Goal: Task Accomplishment & Management: Manage account settings

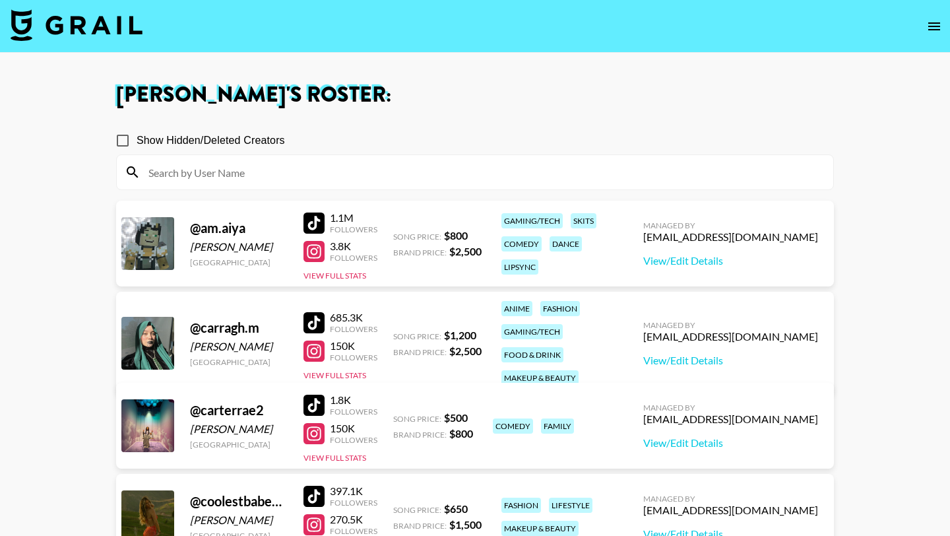
click at [314, 224] on div at bounding box center [314, 222] width 21 height 21
click at [315, 250] on div at bounding box center [314, 251] width 21 height 21
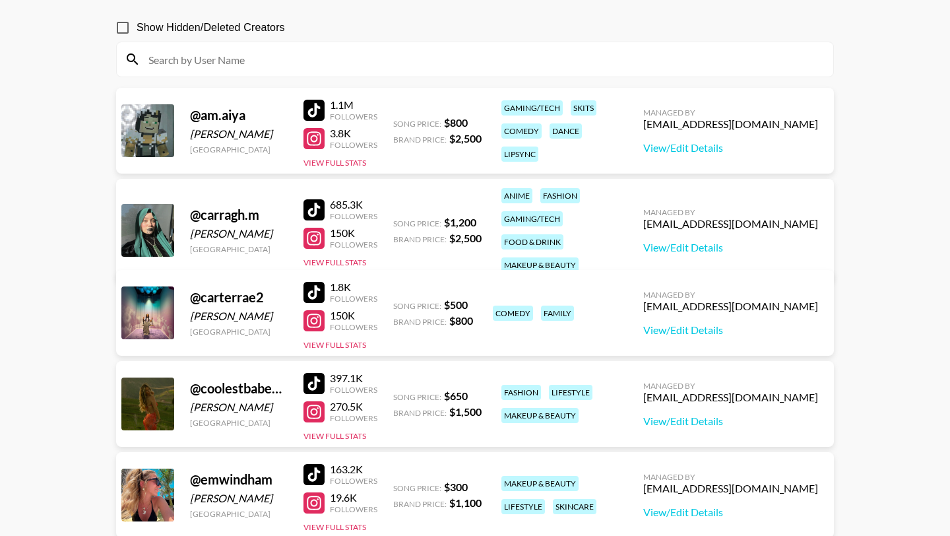
scroll to position [115, 0]
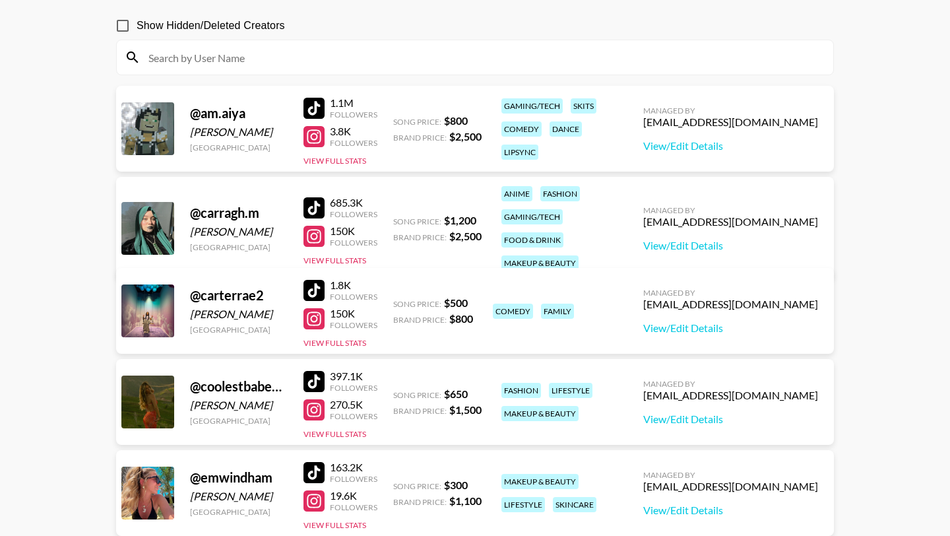
click at [311, 197] on div at bounding box center [314, 207] width 21 height 21
click at [760, 146] on link "View/Edit Details" at bounding box center [730, 145] width 175 height 13
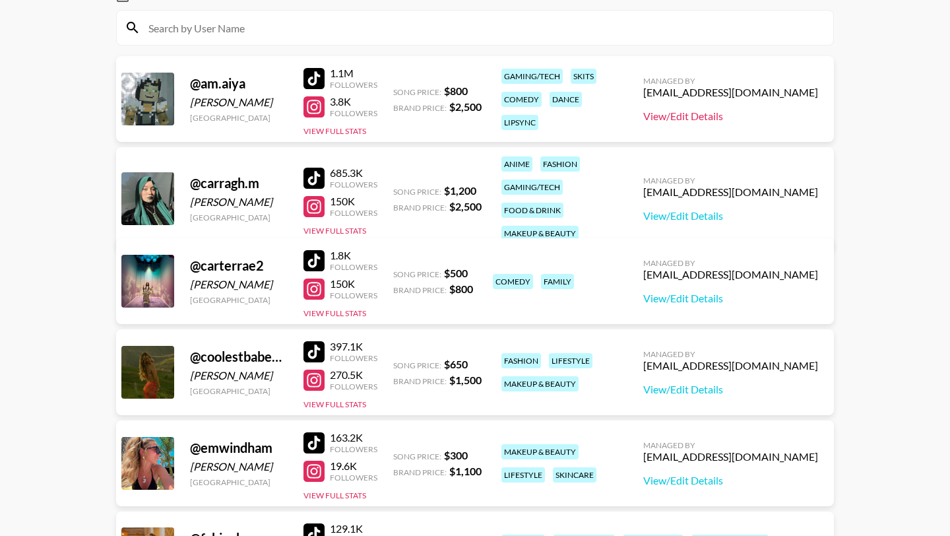
scroll to position [160, 0]
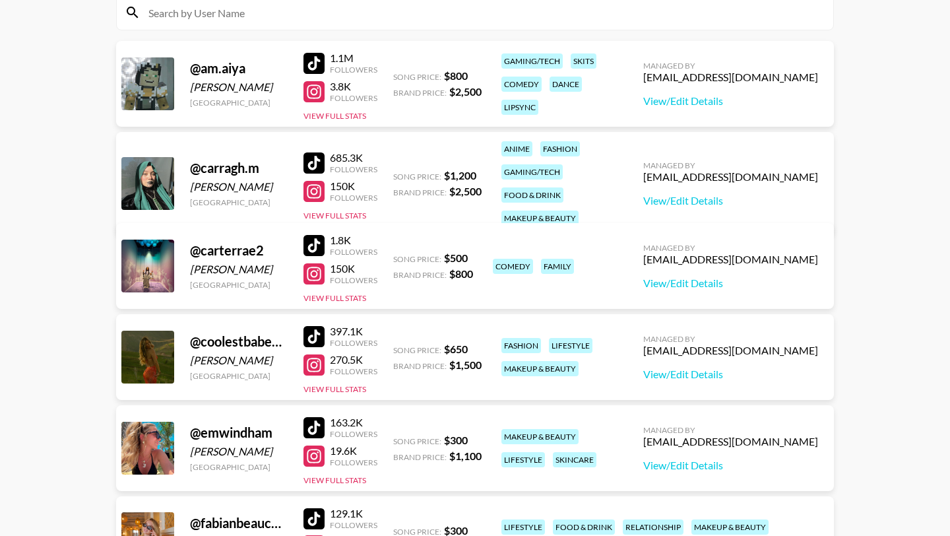
click at [317, 152] on div at bounding box center [314, 162] width 21 height 21
click at [320, 275] on div at bounding box center [314, 273] width 21 height 21
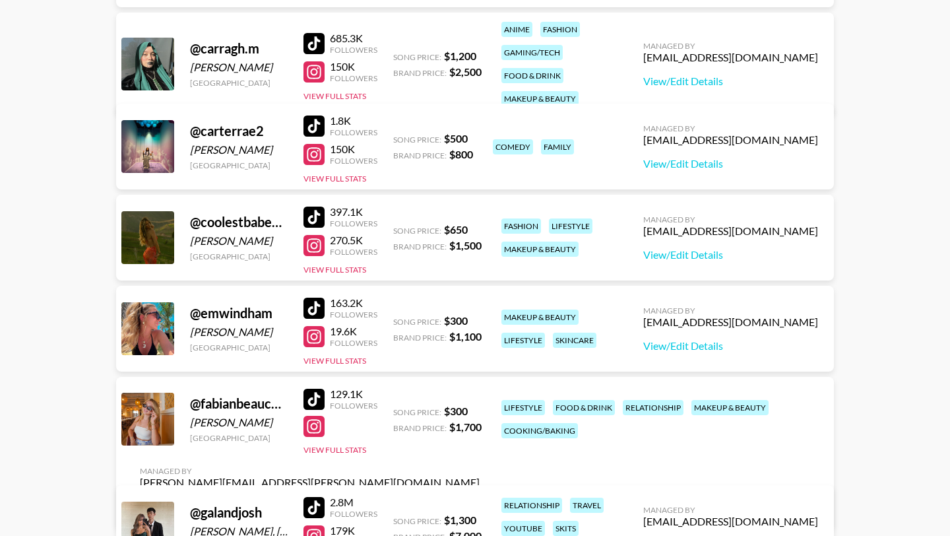
scroll to position [280, 0]
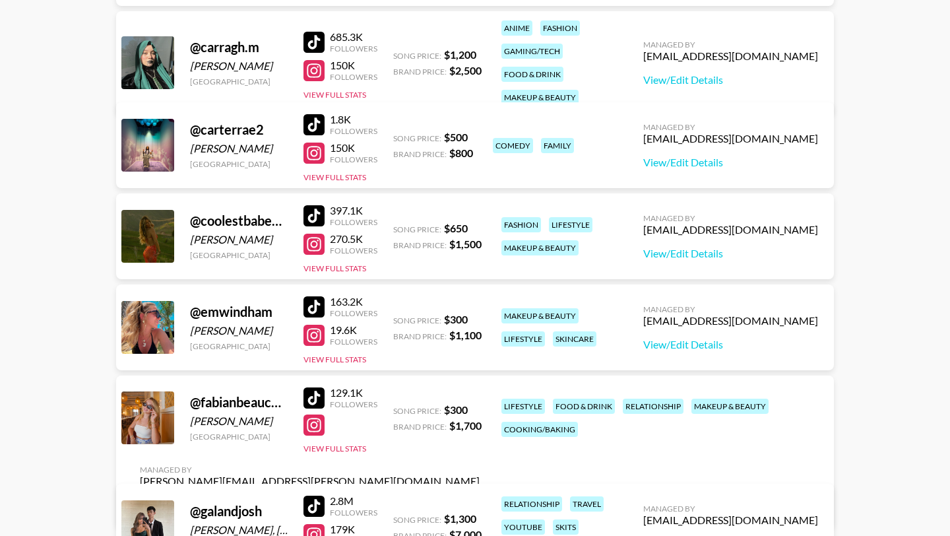
click at [315, 224] on div at bounding box center [314, 215] width 21 height 21
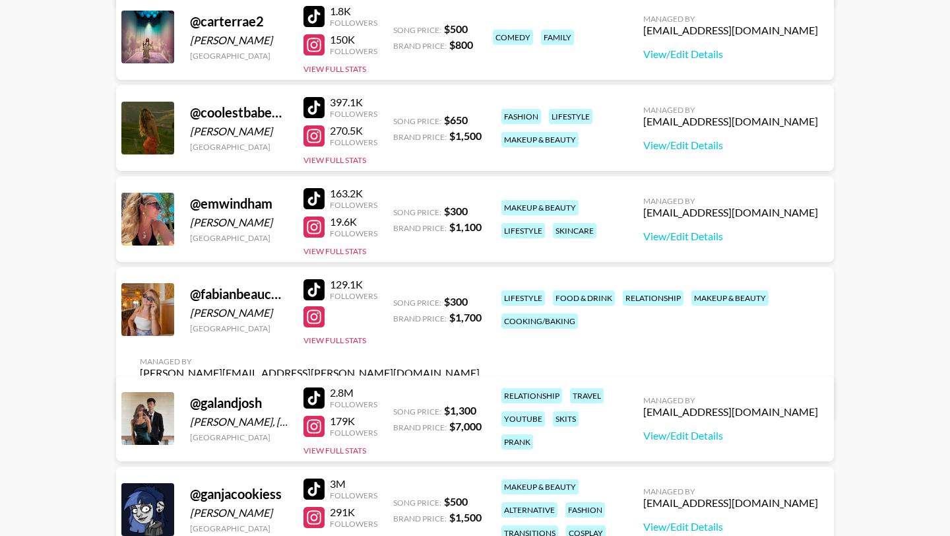
scroll to position [391, 0]
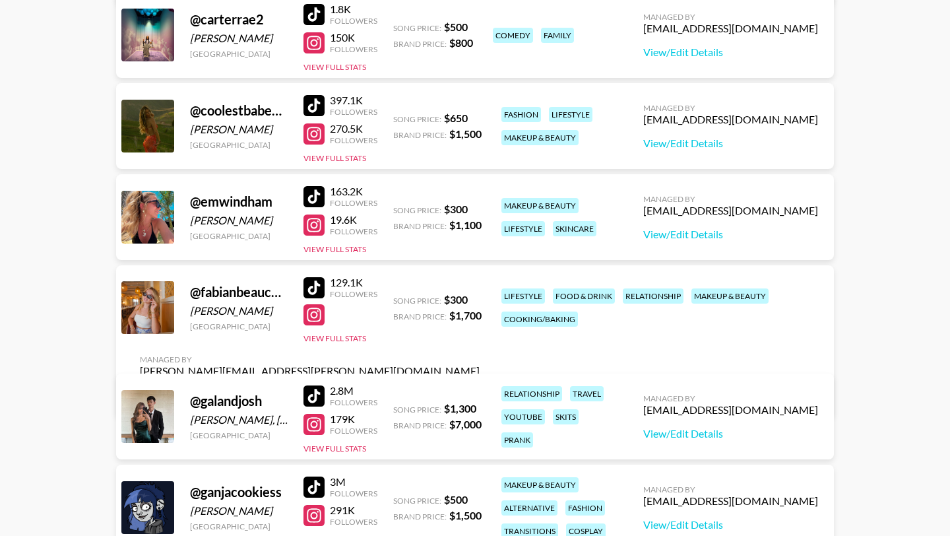
click at [312, 195] on div at bounding box center [314, 196] width 21 height 21
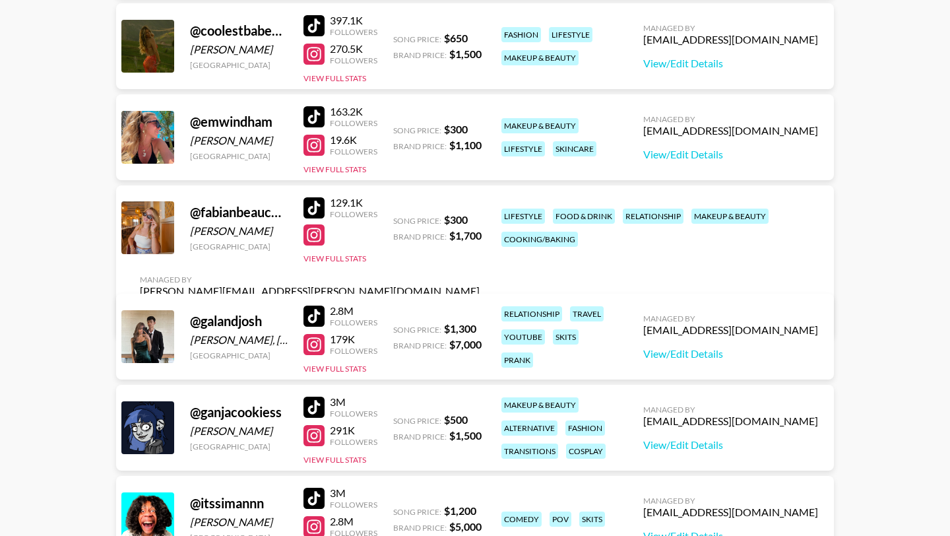
scroll to position [480, 0]
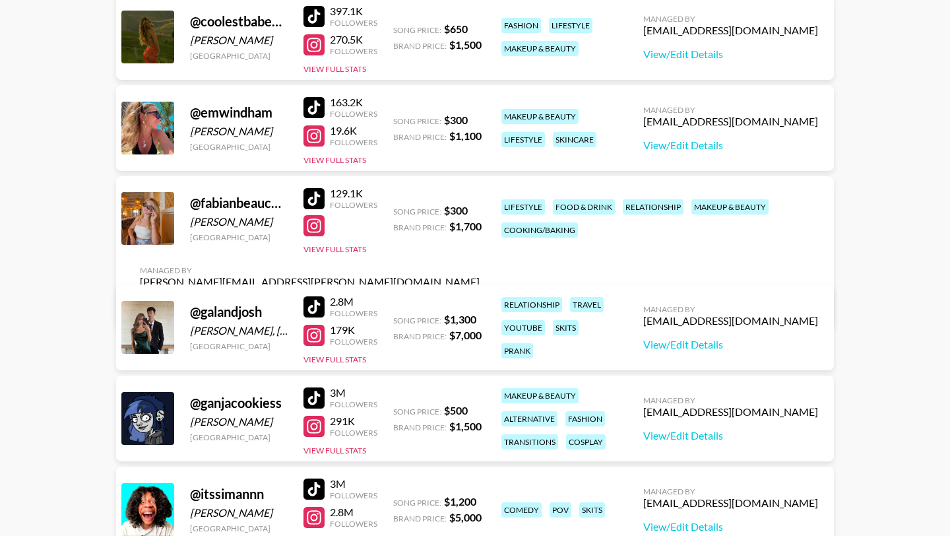
click at [321, 209] on div at bounding box center [314, 198] width 21 height 21
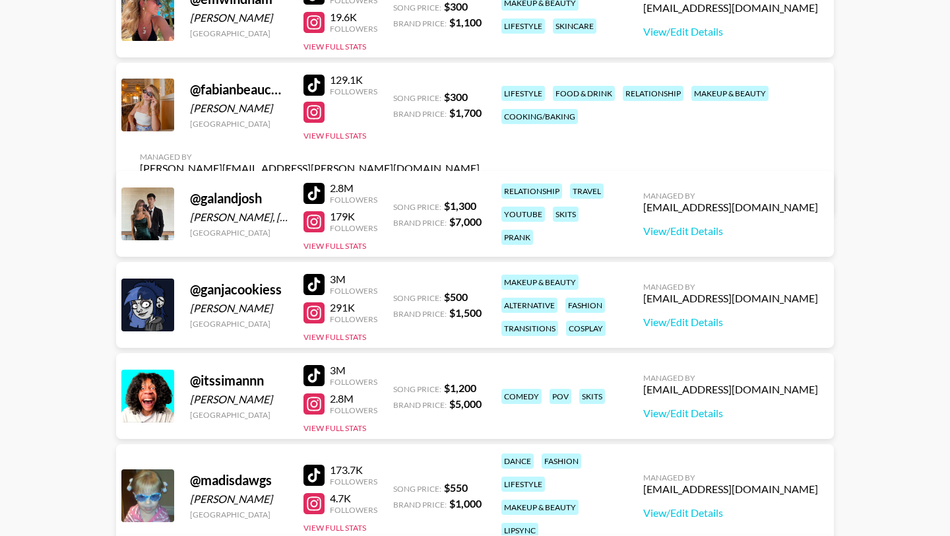
scroll to position [663, 0]
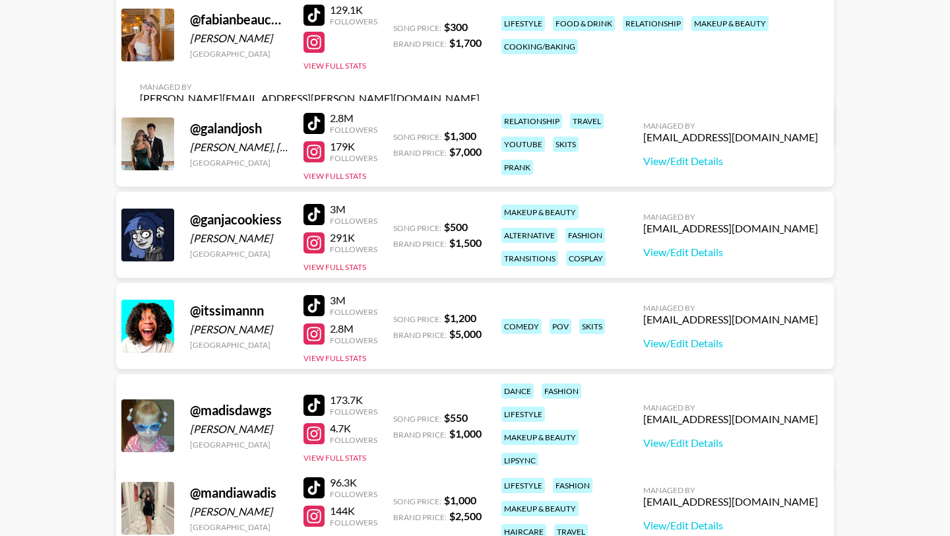
click at [313, 210] on div at bounding box center [314, 214] width 21 height 21
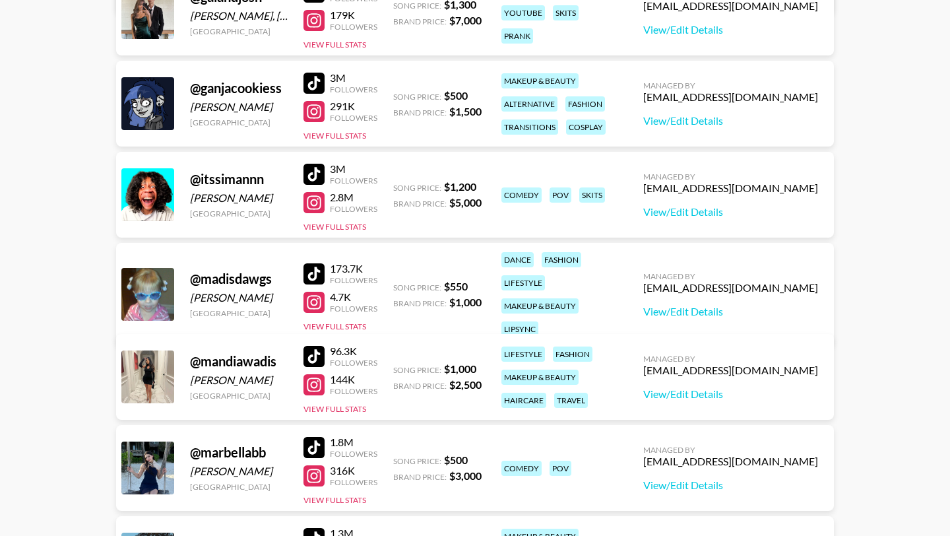
scroll to position [797, 0]
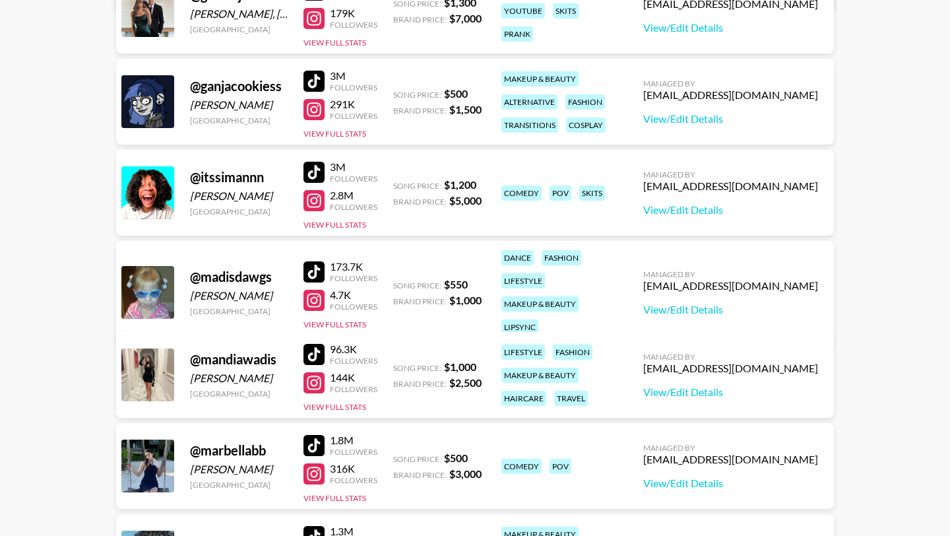
click at [308, 172] on div at bounding box center [314, 172] width 21 height 21
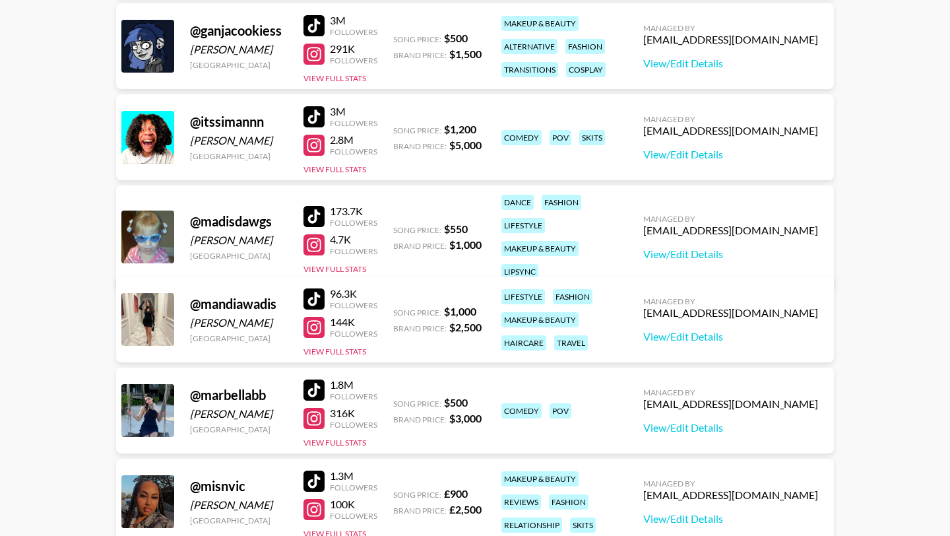
click at [321, 206] on div at bounding box center [314, 216] width 21 height 21
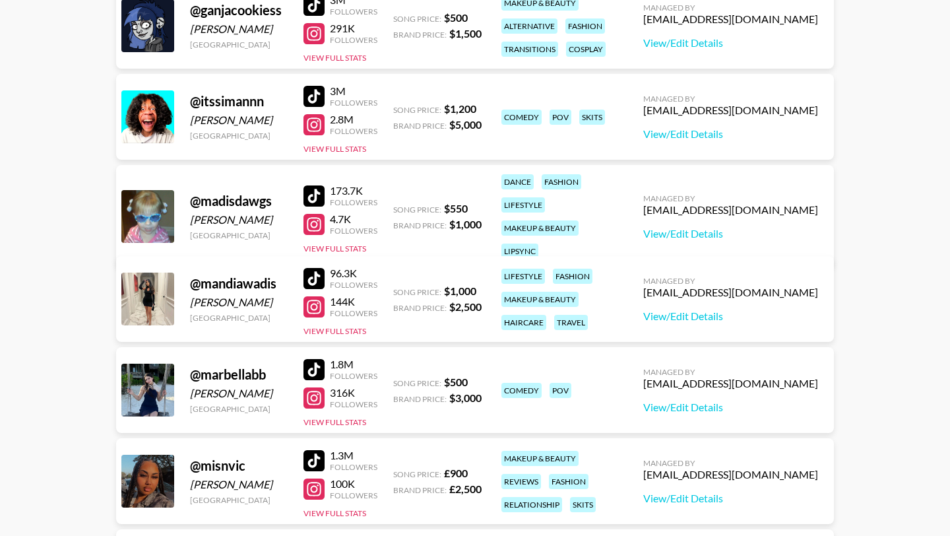
scroll to position [875, 0]
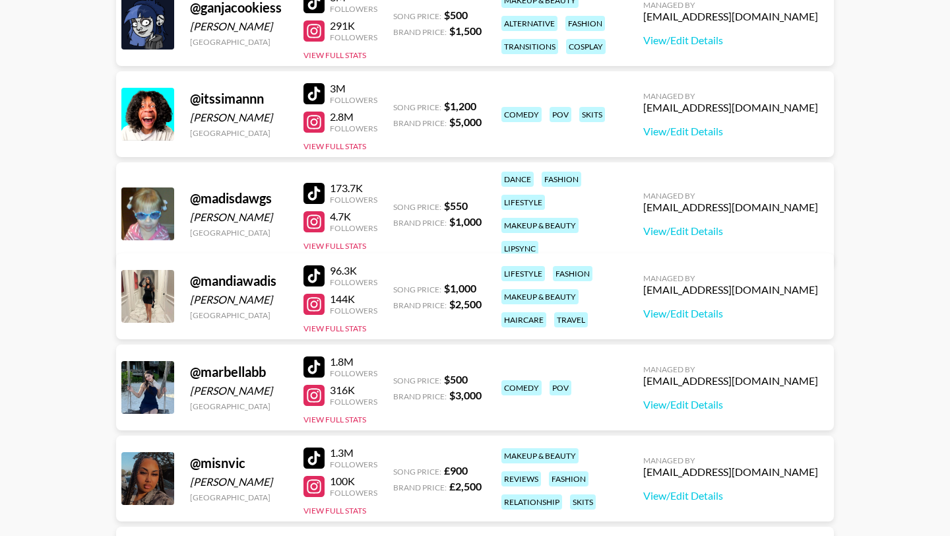
click at [318, 271] on div at bounding box center [314, 275] width 21 height 21
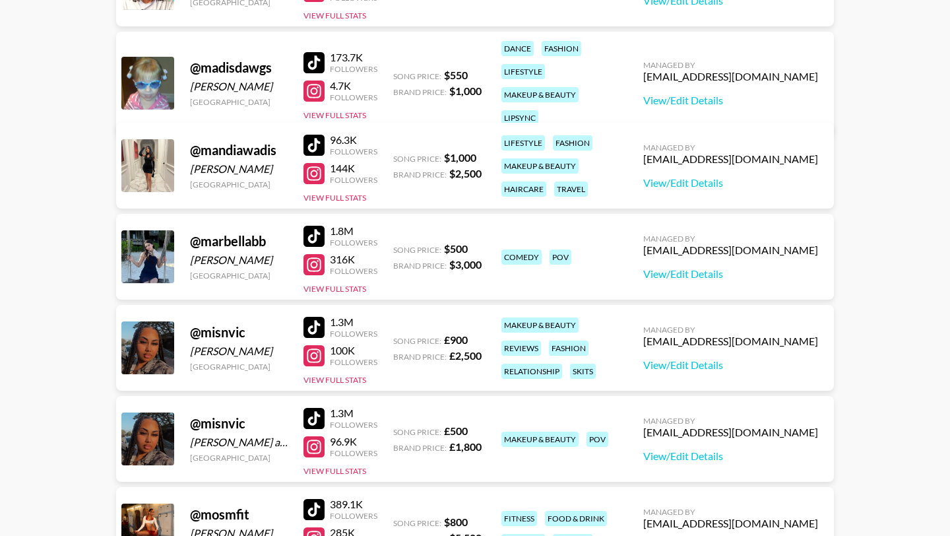
click at [327, 235] on link at bounding box center [317, 236] width 26 height 21
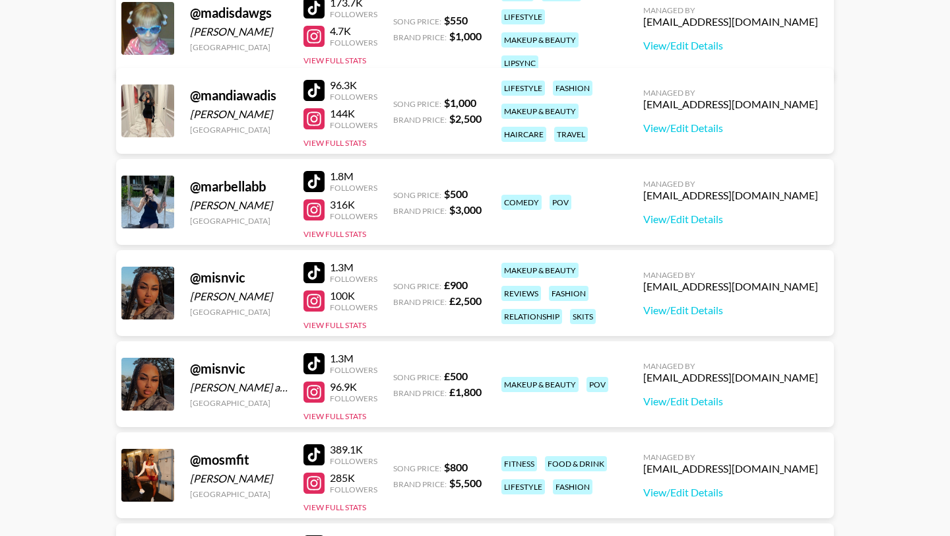
click at [314, 267] on div at bounding box center [314, 272] width 21 height 21
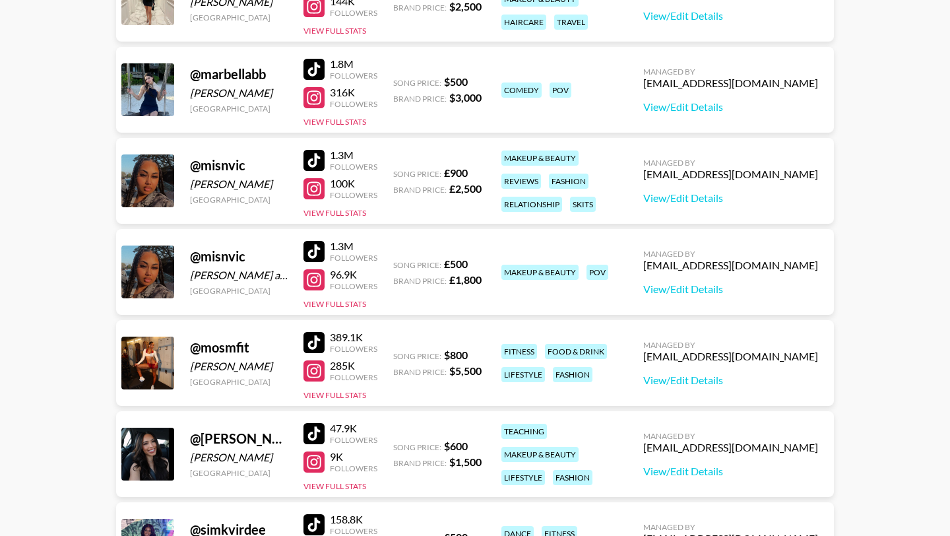
scroll to position [1229, 0]
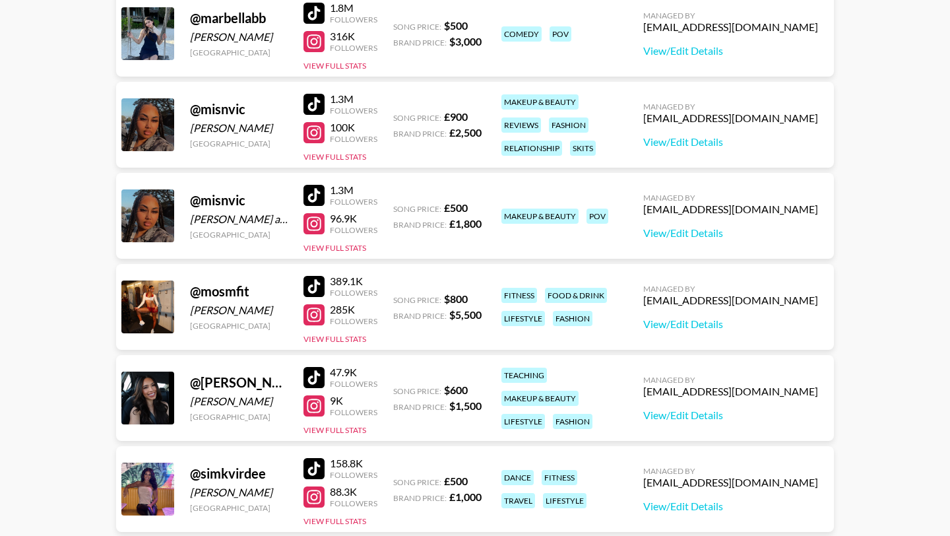
click at [311, 287] on div at bounding box center [314, 286] width 21 height 21
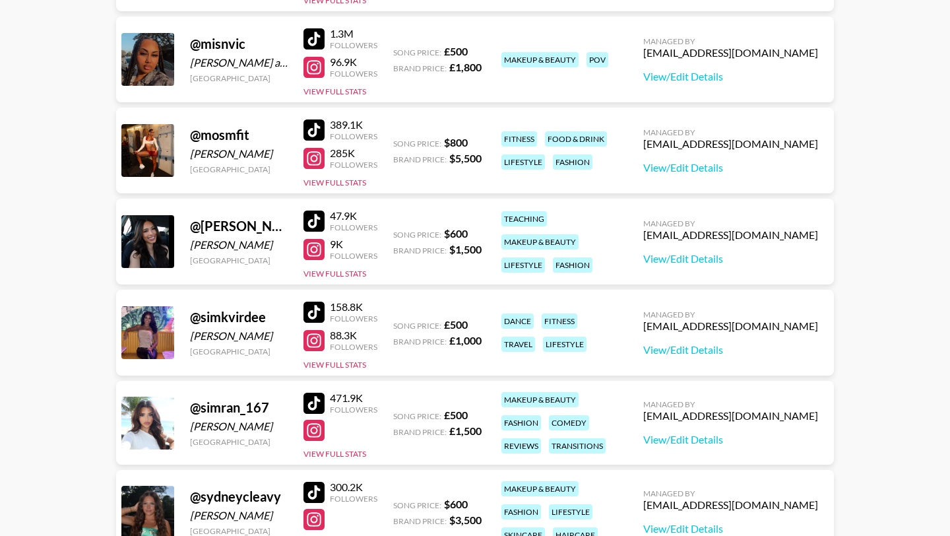
scroll to position [1402, 0]
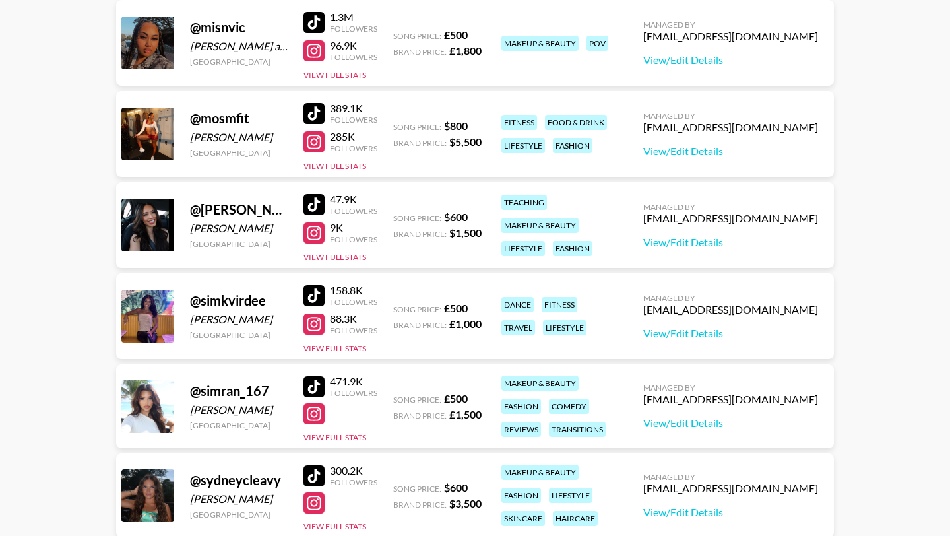
click at [316, 207] on div at bounding box center [314, 204] width 21 height 21
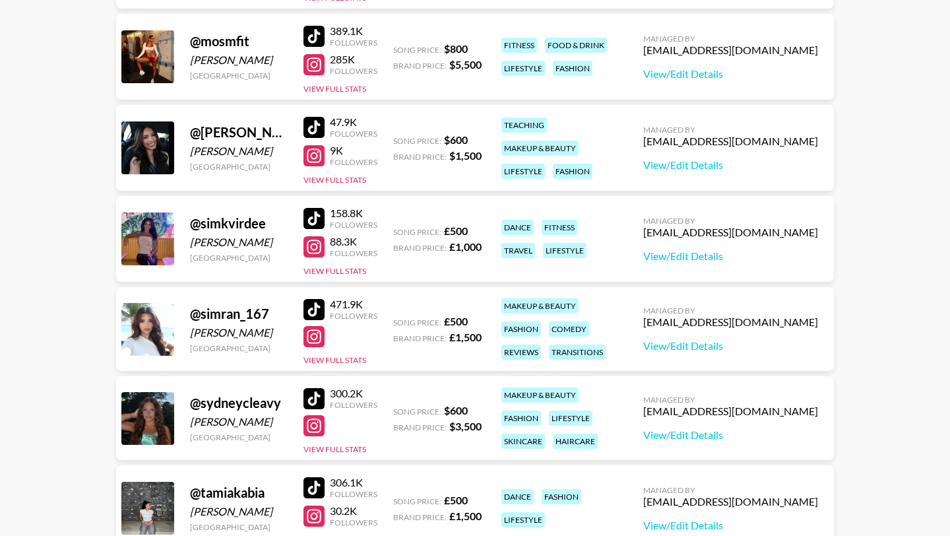
scroll to position [1508, 0]
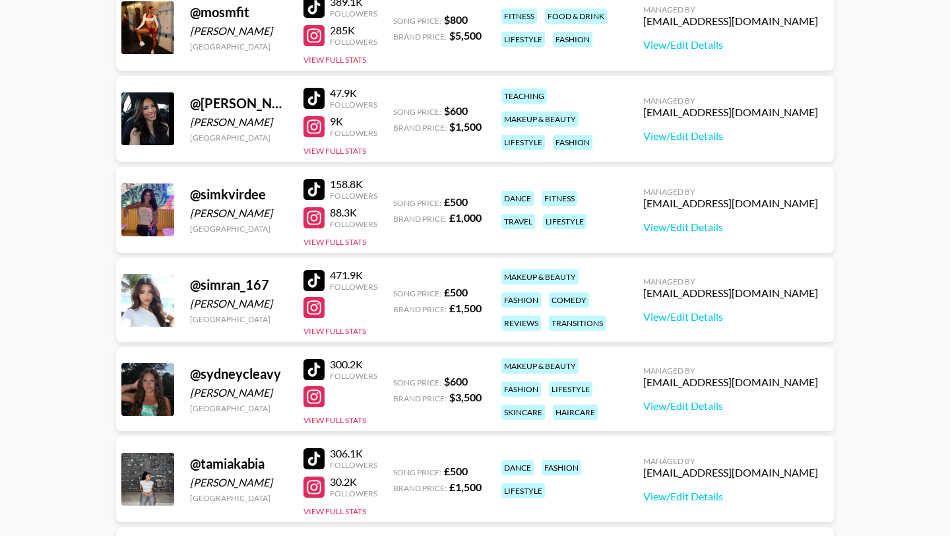
click at [319, 190] on div at bounding box center [314, 189] width 21 height 21
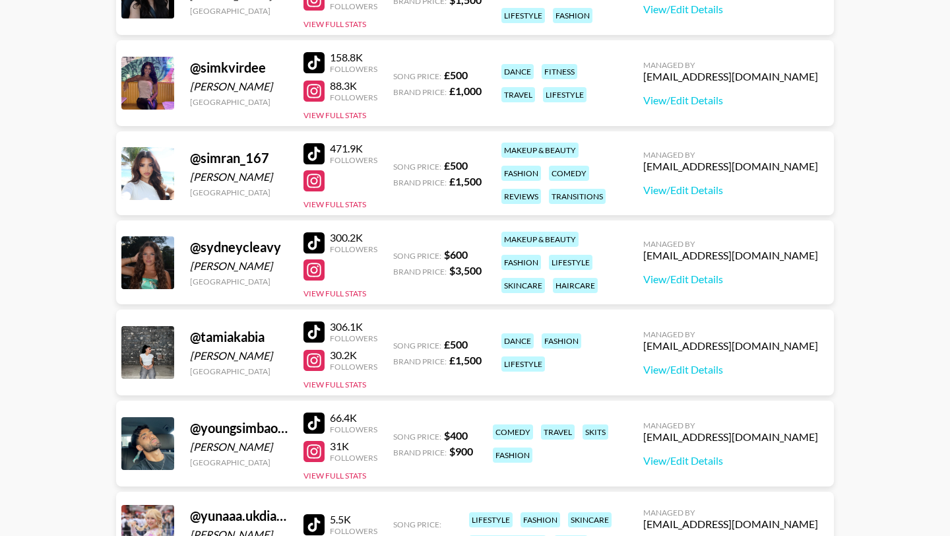
click at [306, 153] on div at bounding box center [314, 153] width 21 height 21
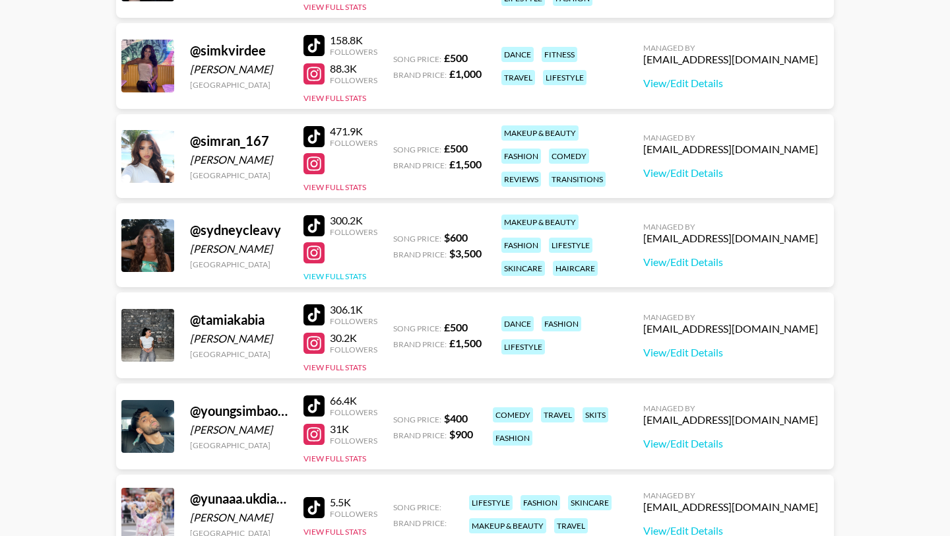
scroll to position [1652, 0]
click at [319, 221] on div at bounding box center [314, 224] width 21 height 21
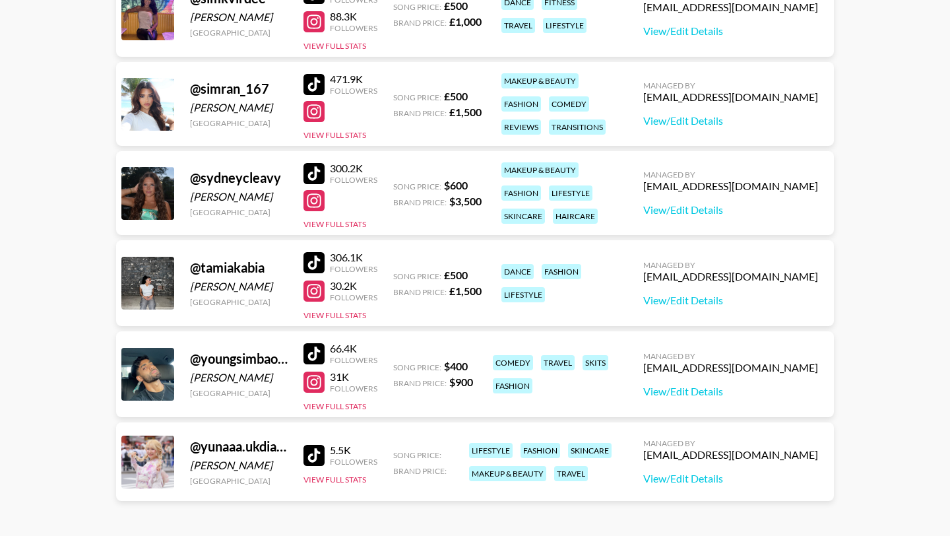
click at [314, 251] on div "306.1K Followers" at bounding box center [341, 262] width 74 height 23
click at [316, 263] on div at bounding box center [314, 262] width 21 height 21
click at [315, 351] on div at bounding box center [314, 353] width 21 height 21
click at [313, 455] on div at bounding box center [314, 455] width 21 height 21
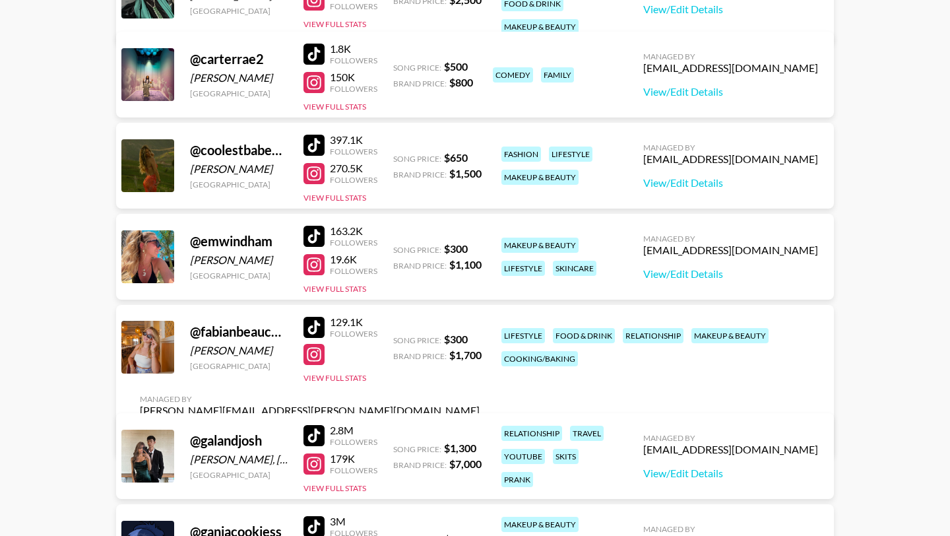
scroll to position [352, 0]
click at [310, 143] on div at bounding box center [314, 144] width 21 height 21
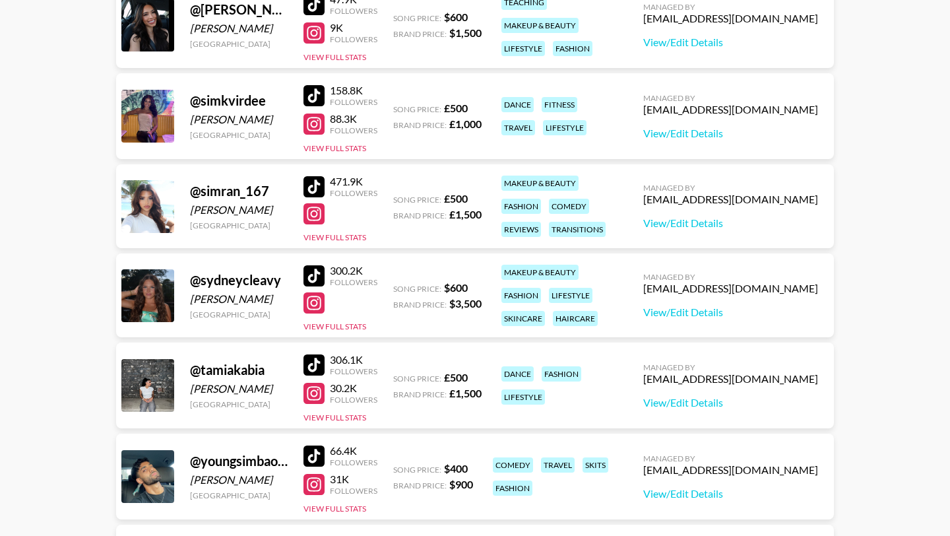
scroll to position [1607, 0]
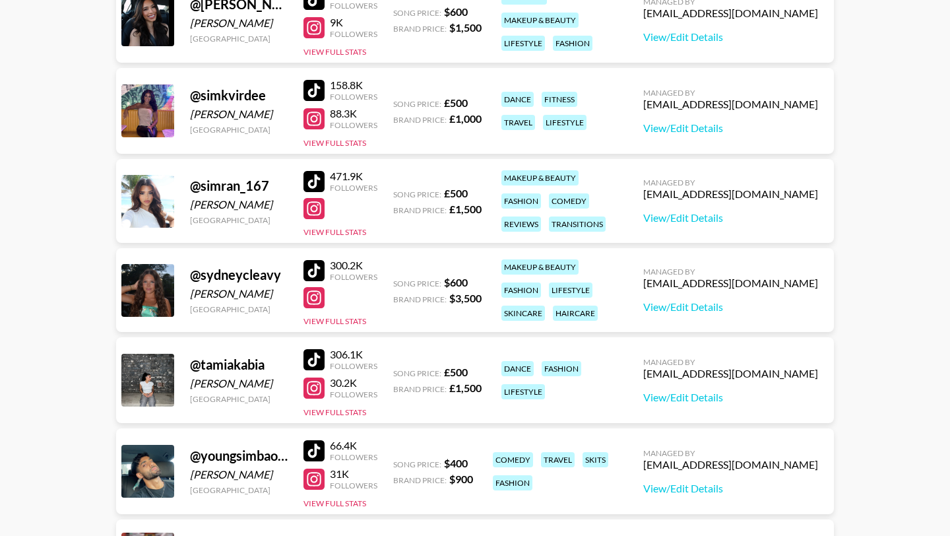
click at [311, 269] on div at bounding box center [314, 270] width 21 height 21
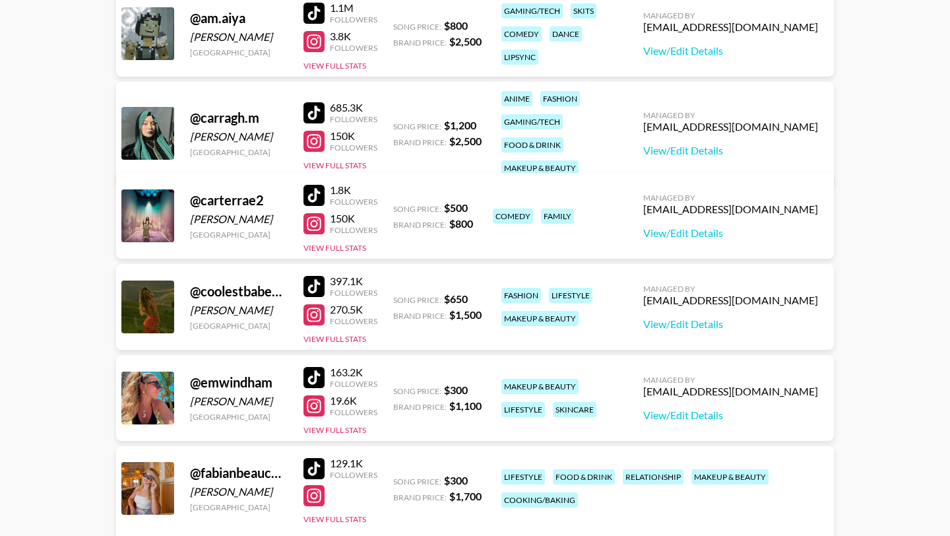
scroll to position [95, 0]
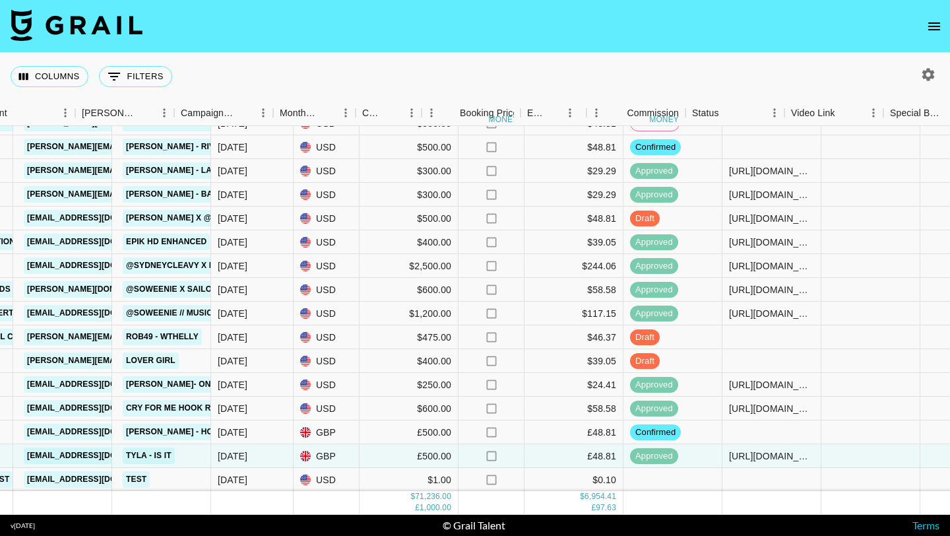
scroll to position [1425, 463]
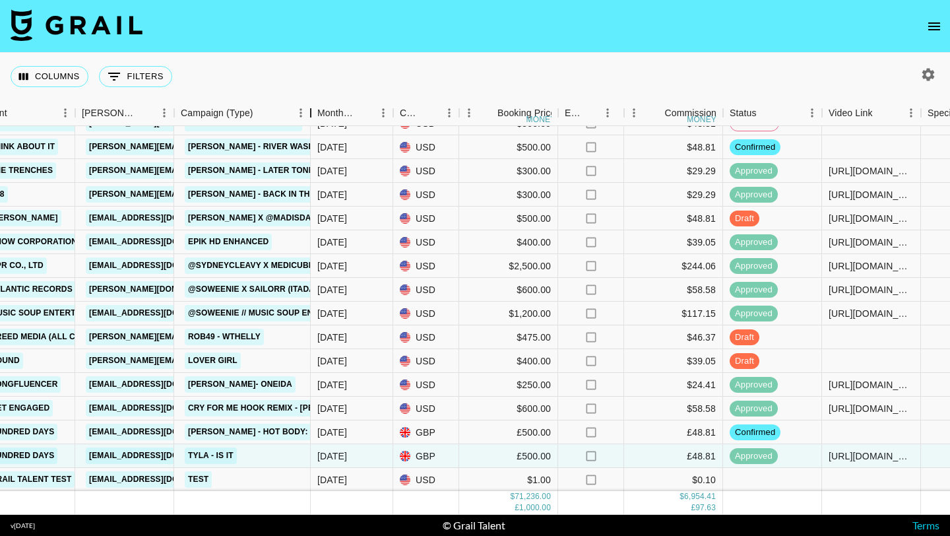
drag, startPoint x: 273, startPoint y: 114, endPoint x: 309, endPoint y: 119, distance: 37.3
click at [309, 119] on div "Campaign (Type)" at bounding box center [311, 113] width 16 height 26
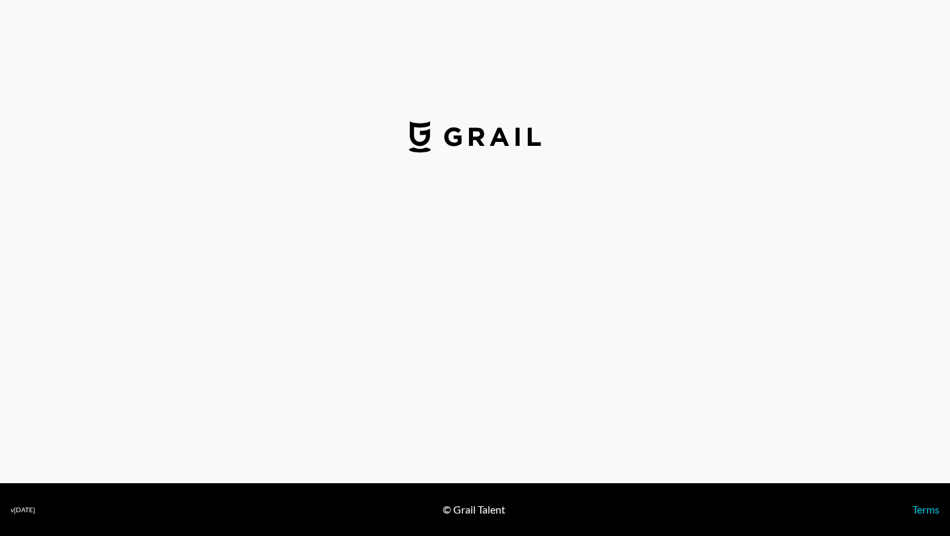
select select "USD"
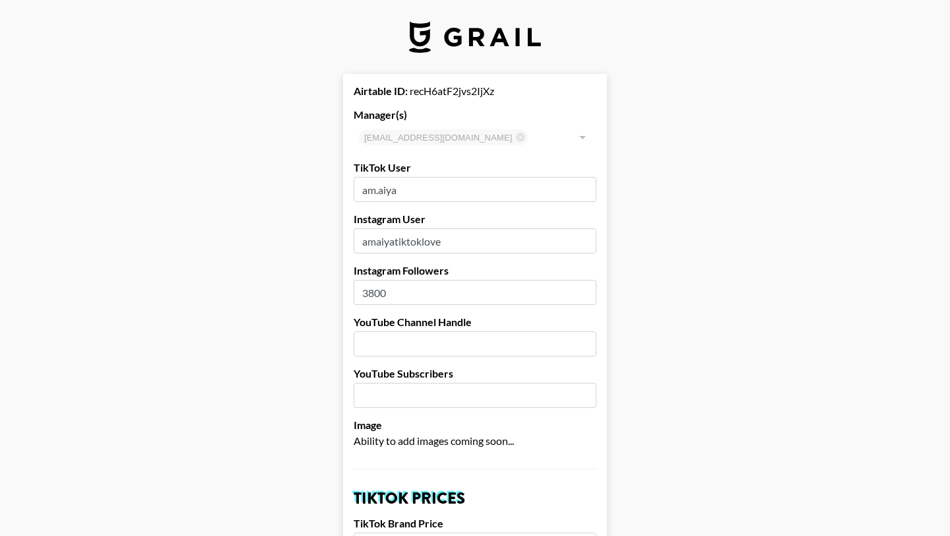
drag, startPoint x: 424, startPoint y: 192, endPoint x: 329, endPoint y: 187, distance: 94.5
type input "[PERSON_NAME].[PERSON_NAME]"
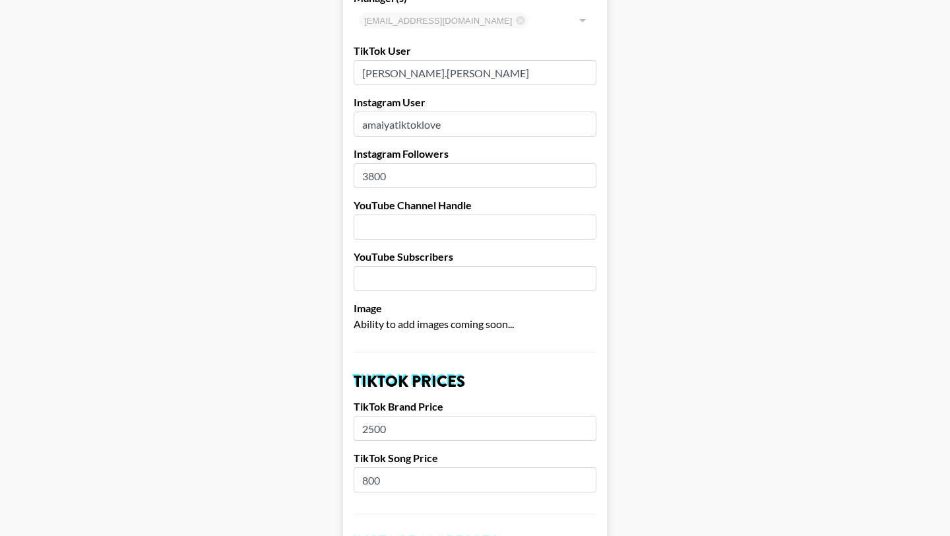
scroll to position [160, 0]
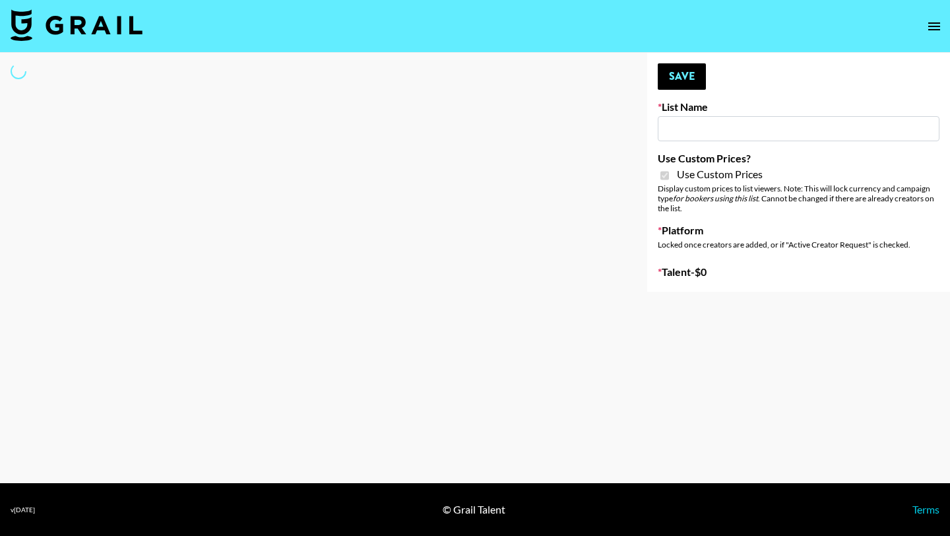
type input "Nurture Life"
checkbox input "true"
select select "Brand"
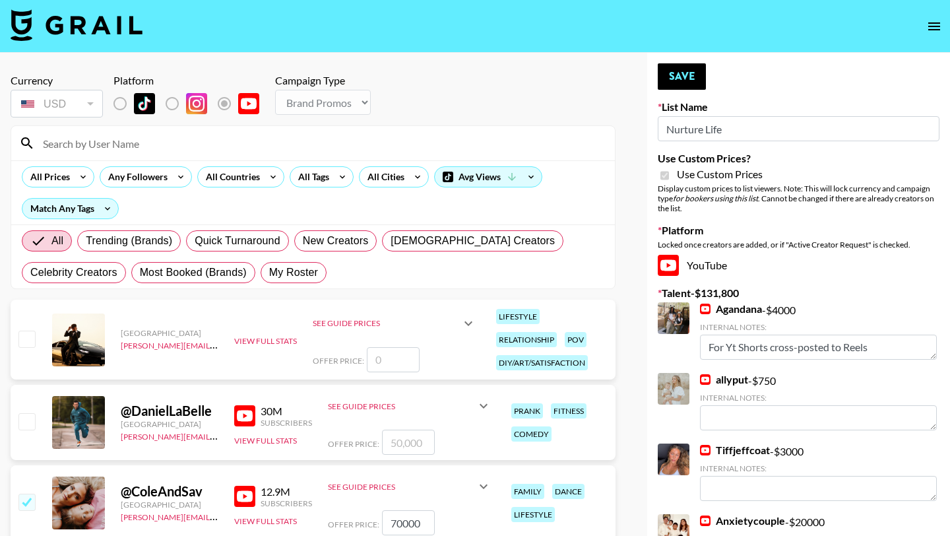
click at [320, 140] on input at bounding box center [321, 143] width 572 height 21
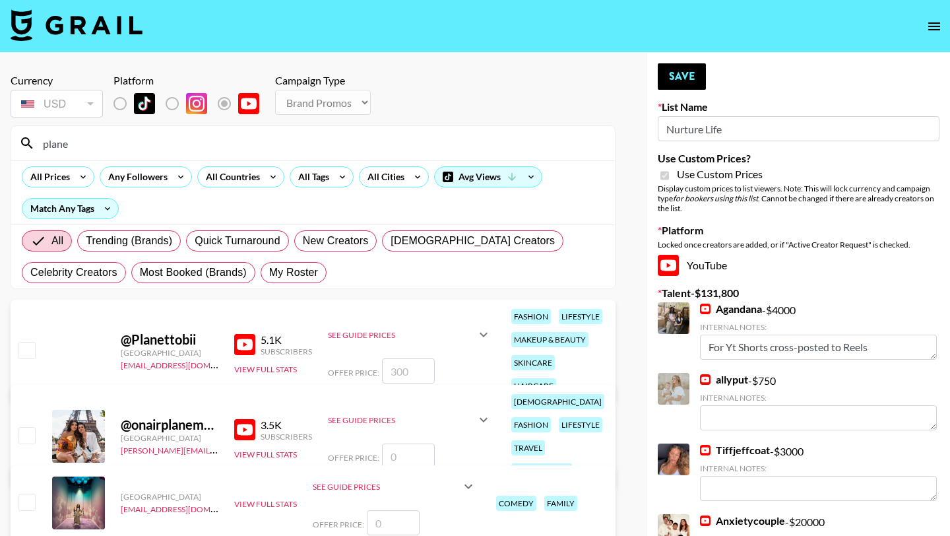
scroll to position [91, 0]
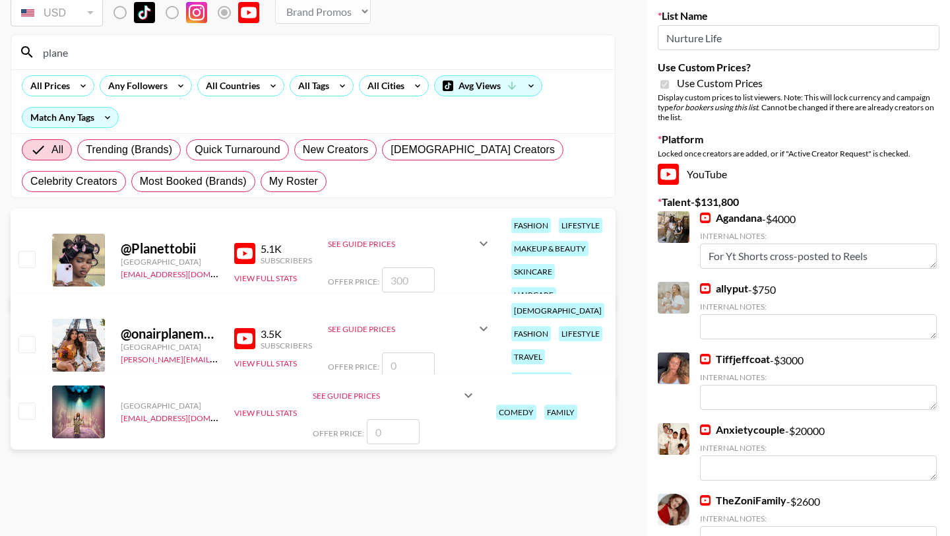
type input "plane"
click at [26, 412] on input "checkbox" at bounding box center [26, 411] width 16 height 16
click at [393, 439] on input "number" at bounding box center [393, 431] width 53 height 25
checkbox input "true"
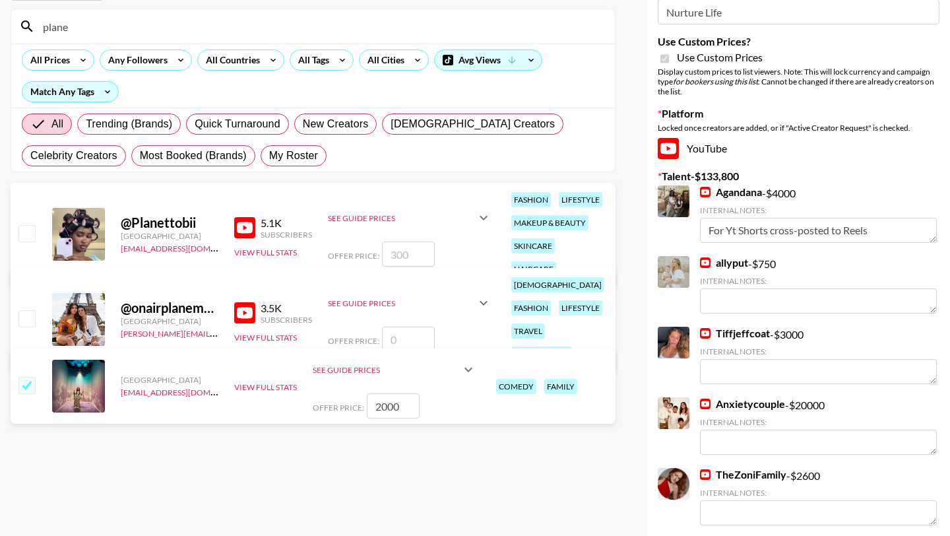
scroll to position [0, 0]
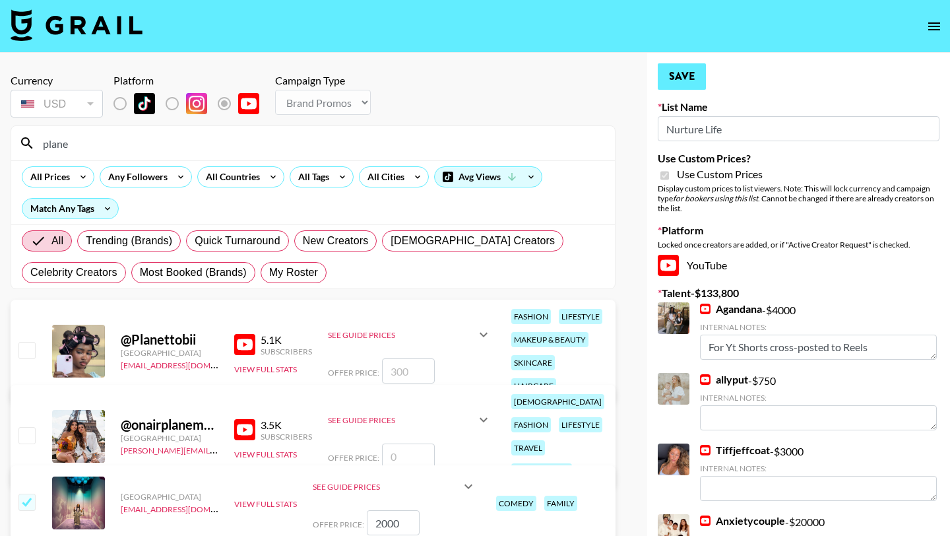
type input "2000"
click at [680, 76] on button "Save" at bounding box center [682, 76] width 48 height 26
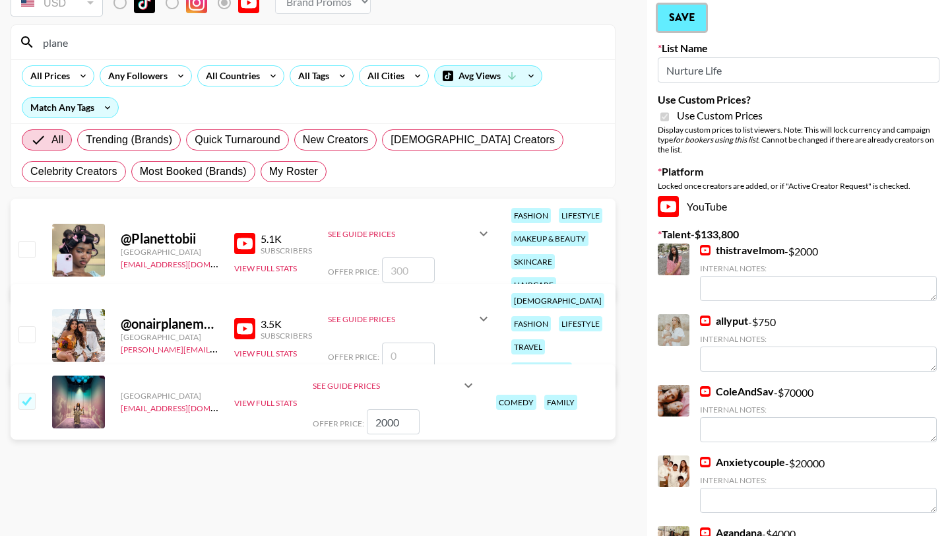
scroll to position [461, 0]
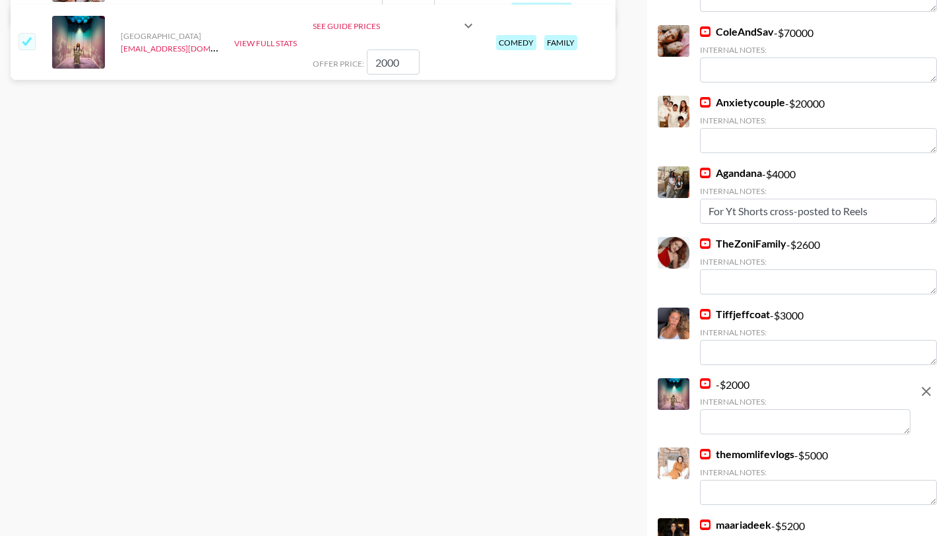
click at [723, 418] on textarea at bounding box center [805, 421] width 211 height 25
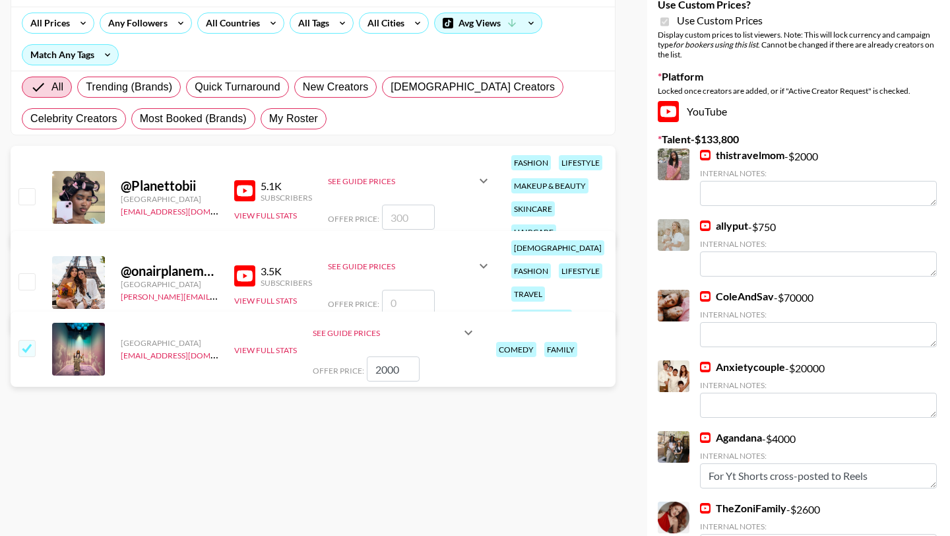
scroll to position [0, 0]
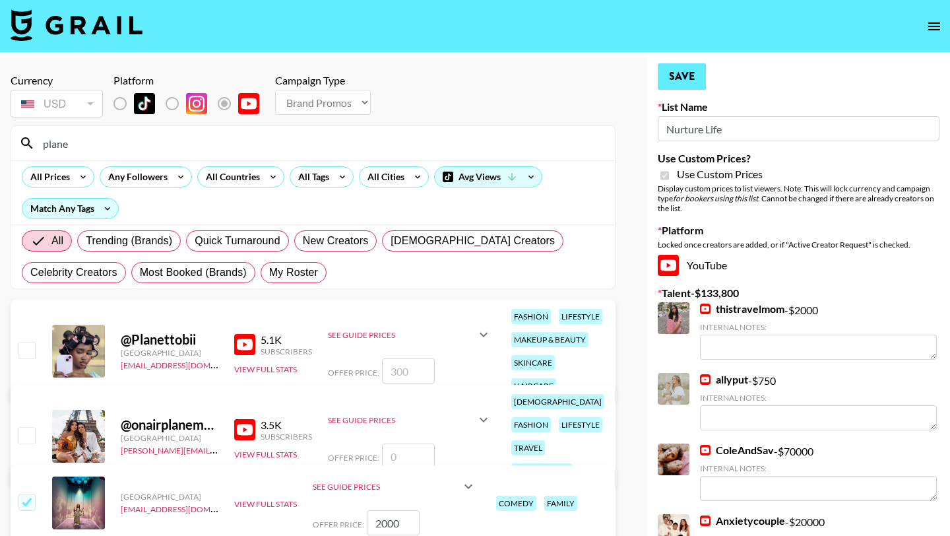
type textarea "more active on IG reels"
click at [680, 80] on button "Save" at bounding box center [682, 76] width 48 height 26
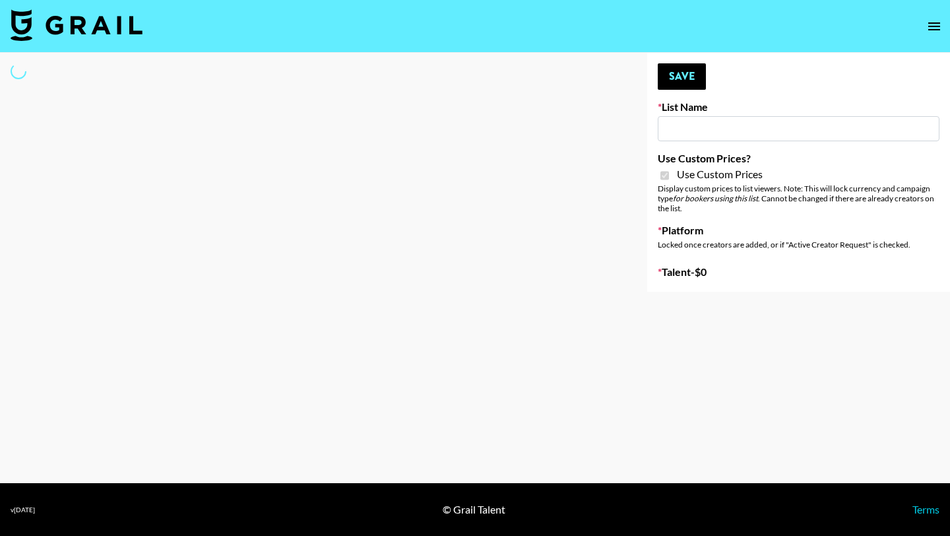
type input "Galaxy Lamps"
checkbox input "true"
select select "Brand"
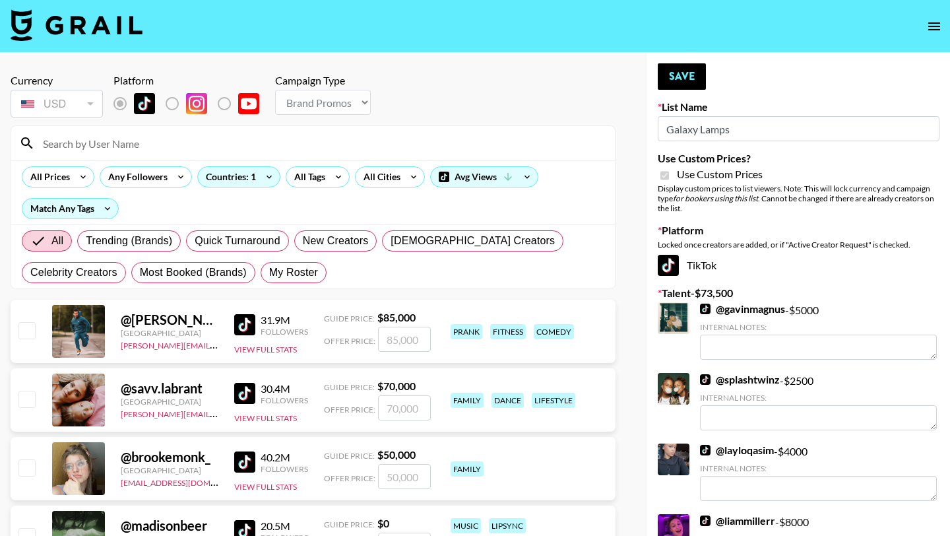
click at [290, 146] on input at bounding box center [321, 143] width 572 height 21
type input "madisda"
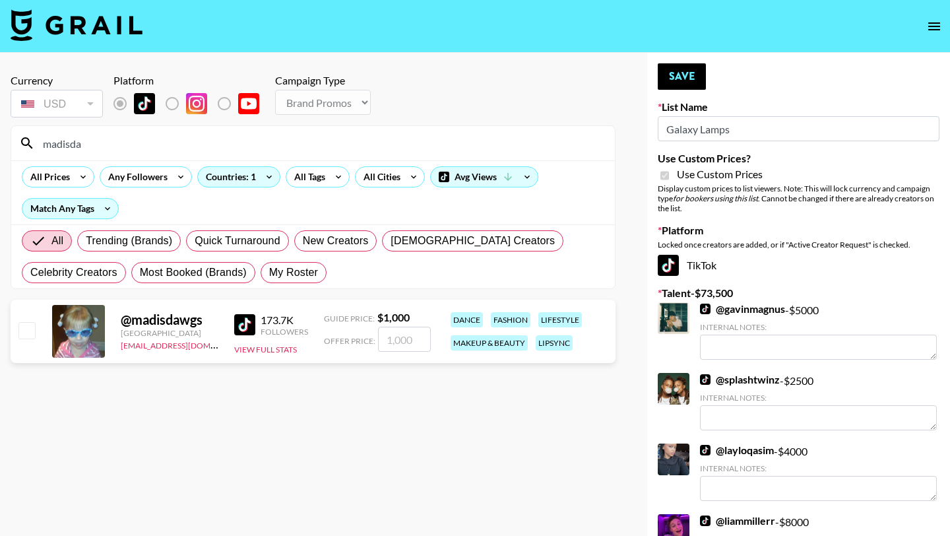
click at [29, 327] on input "checkbox" at bounding box center [26, 330] width 16 height 16
checkbox input "true"
type input "1000"
click at [686, 83] on button "Save" at bounding box center [682, 76] width 48 height 26
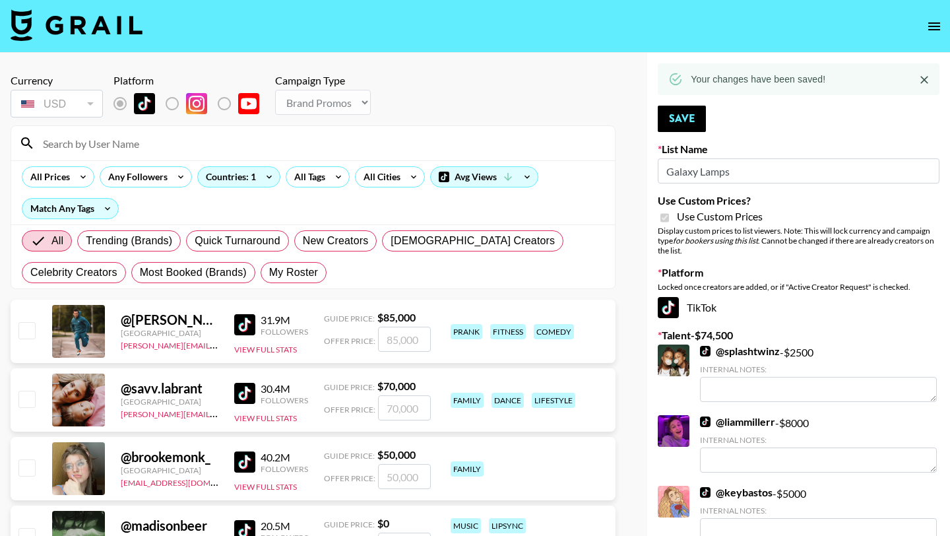
click at [400, 144] on input at bounding box center [321, 143] width 572 height 21
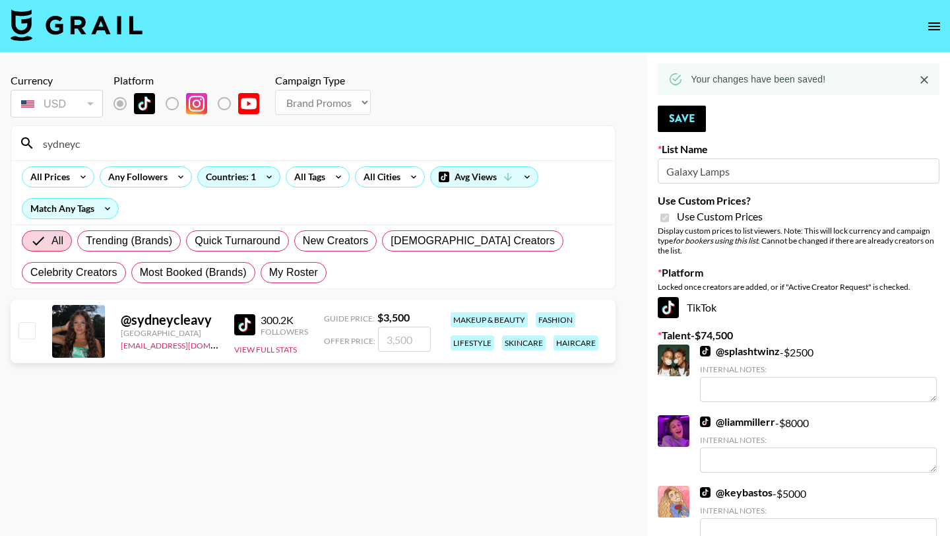
type input "sydneyc"
click at [25, 328] on input "checkbox" at bounding box center [26, 330] width 16 height 16
checkbox input "true"
type input "3500"
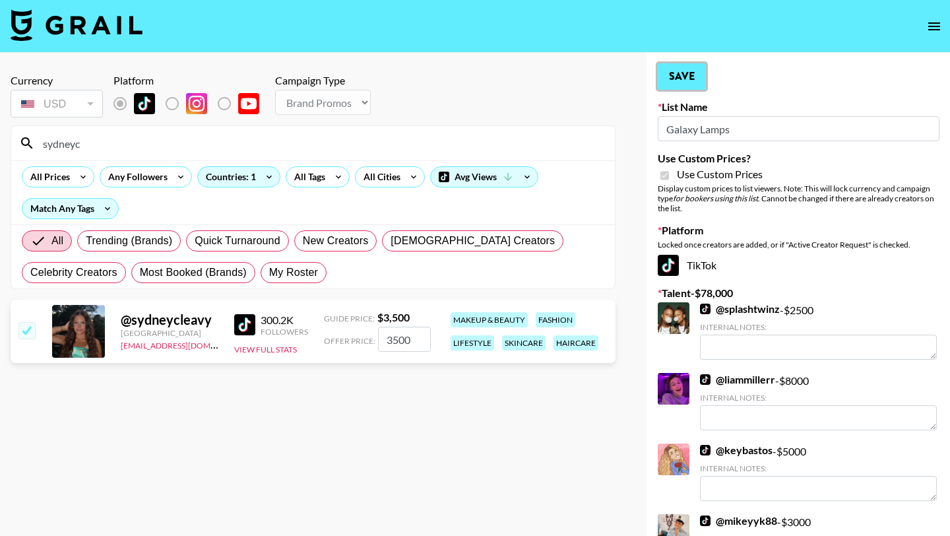
click at [668, 79] on button "Save" at bounding box center [682, 76] width 48 height 26
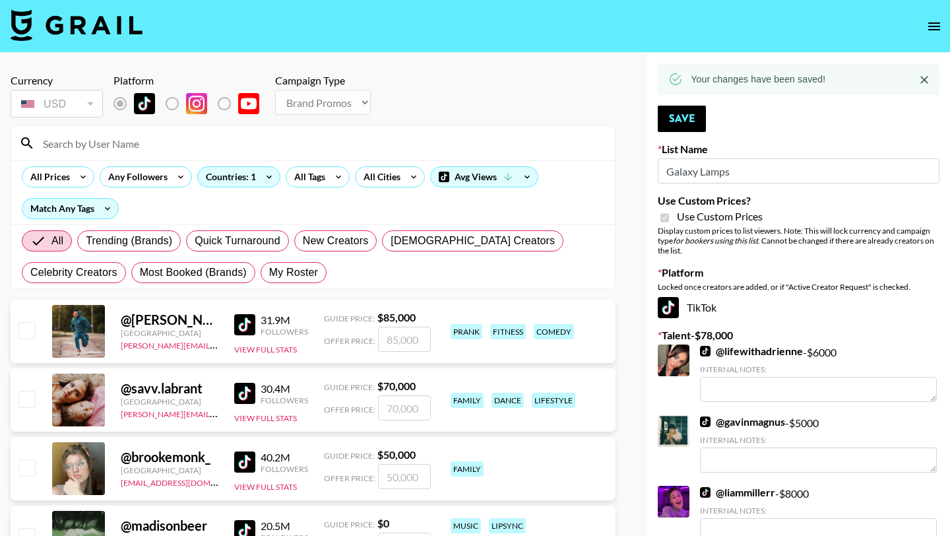
click at [447, 148] on input at bounding box center [321, 143] width 572 height 21
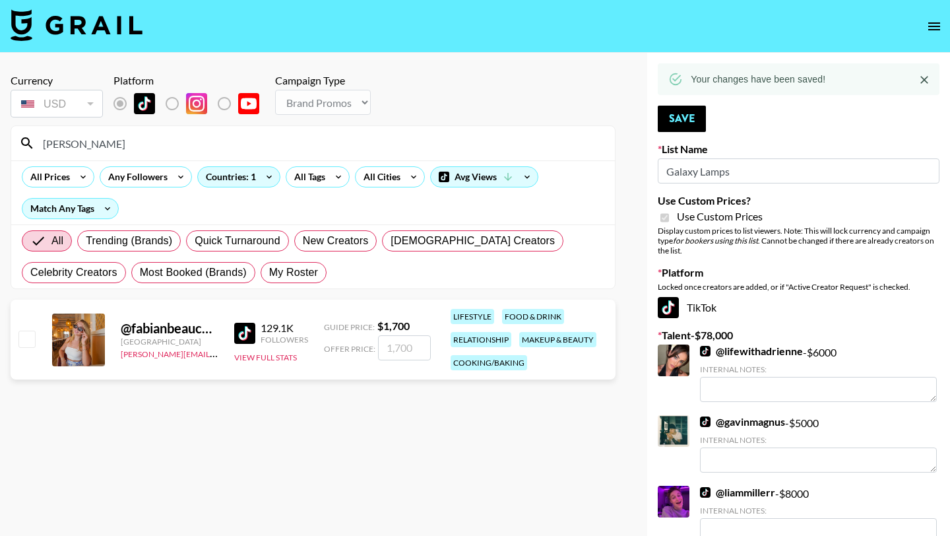
type input "fabian"
click at [34, 336] on input "checkbox" at bounding box center [26, 339] width 16 height 16
checkbox input "true"
type input "1700"
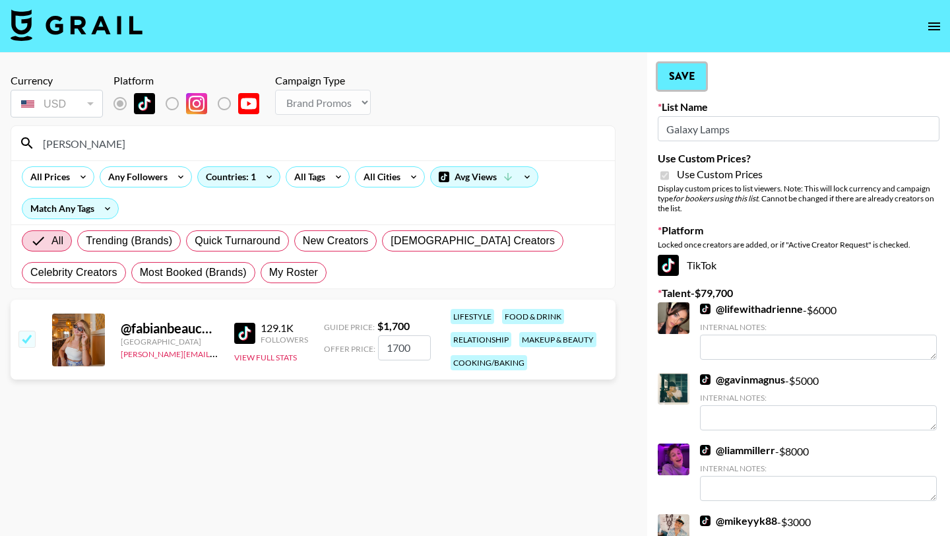
click at [700, 65] on button "Save" at bounding box center [682, 76] width 48 height 26
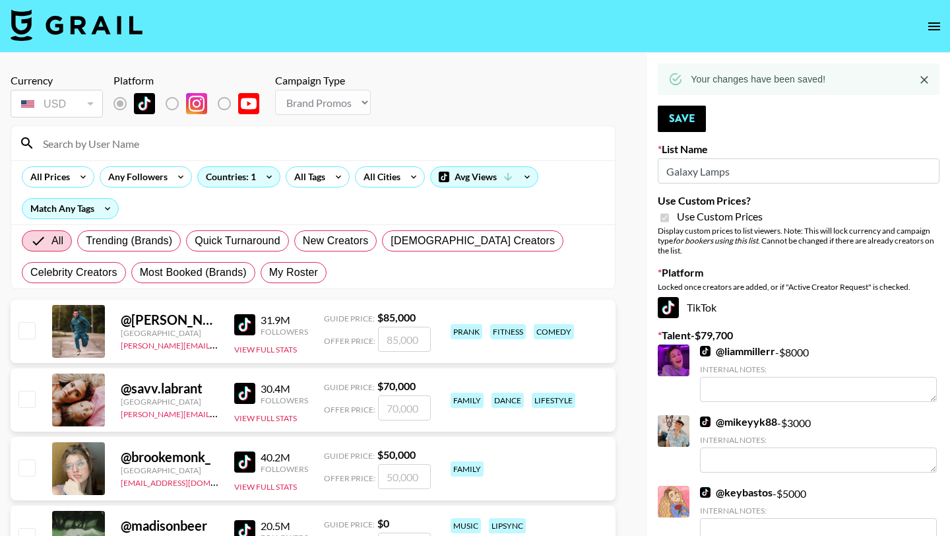
click at [439, 143] on input at bounding box center [321, 143] width 572 height 21
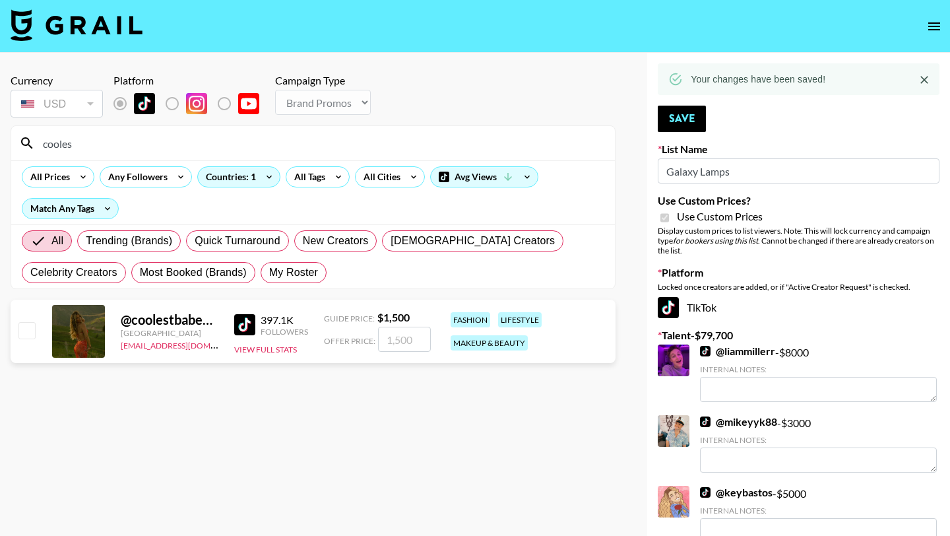
type input "cooles"
click at [28, 332] on input "checkbox" at bounding box center [26, 330] width 16 height 16
checkbox input "true"
type input "1500"
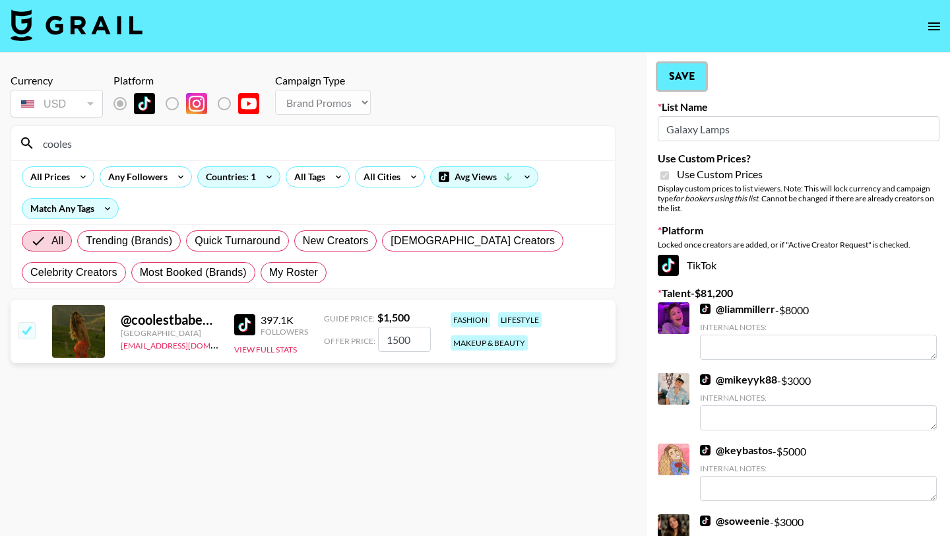
click at [678, 84] on button "Save" at bounding box center [682, 76] width 48 height 26
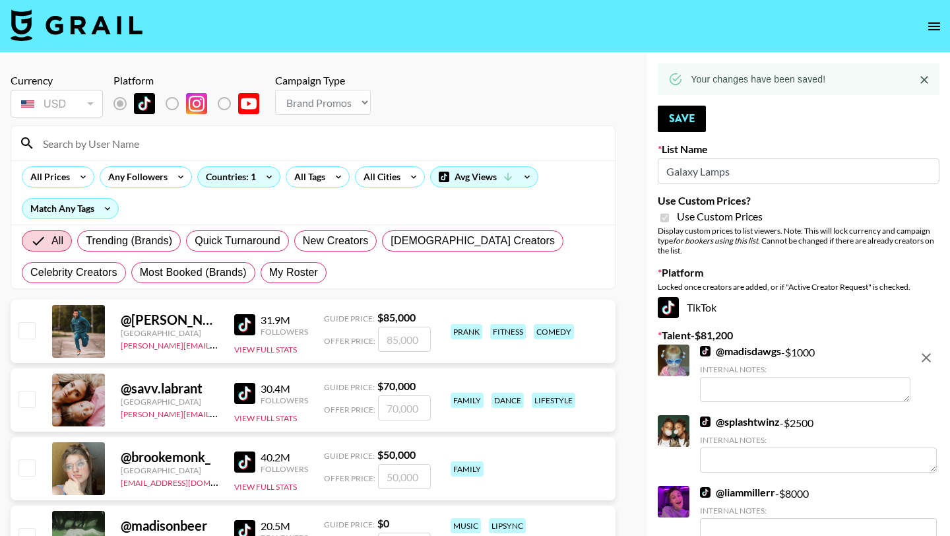
click at [397, 156] on div at bounding box center [313, 143] width 604 height 34
click at [382, 145] on input at bounding box center [321, 143] width 572 height 21
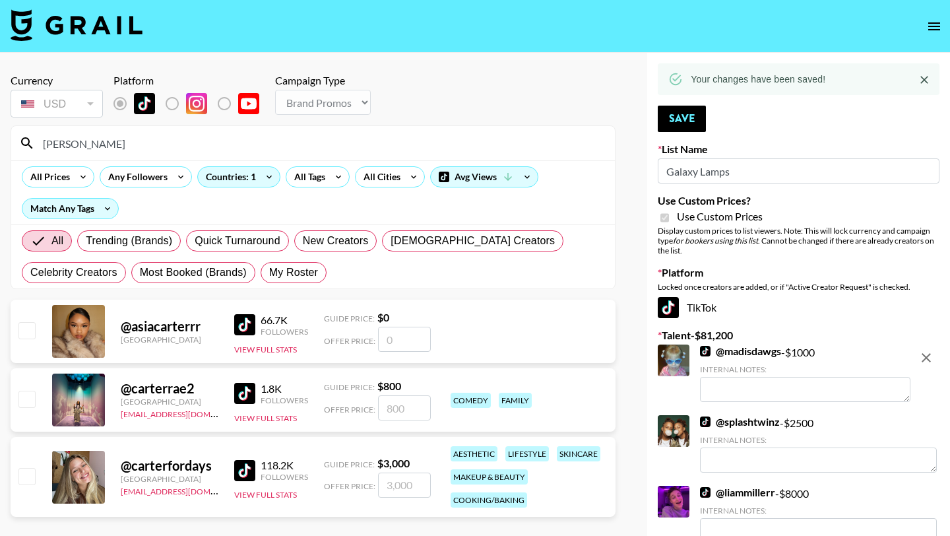
type input "carter"
click at [425, 405] on input "number" at bounding box center [404, 407] width 53 height 25
checkbox input "true"
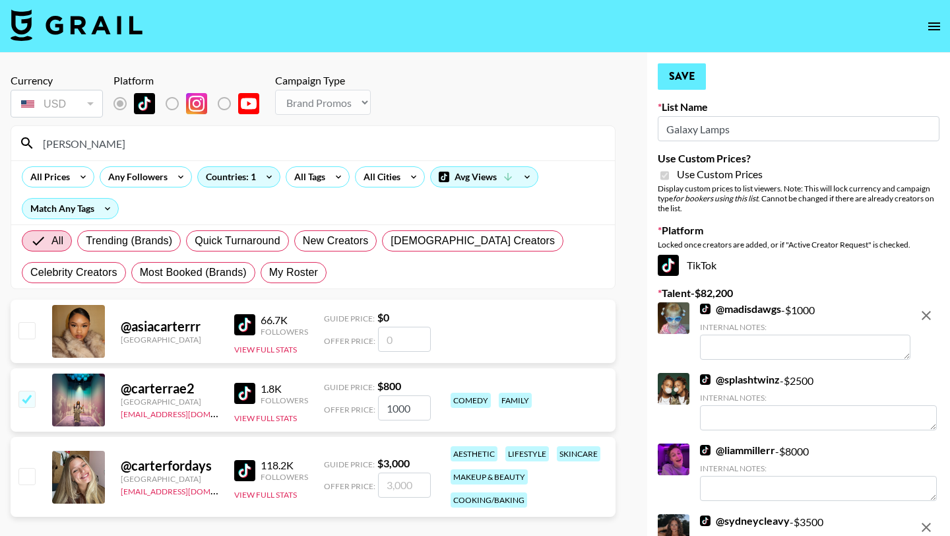
type input "1000"
click at [687, 73] on button "Save" at bounding box center [682, 76] width 48 height 26
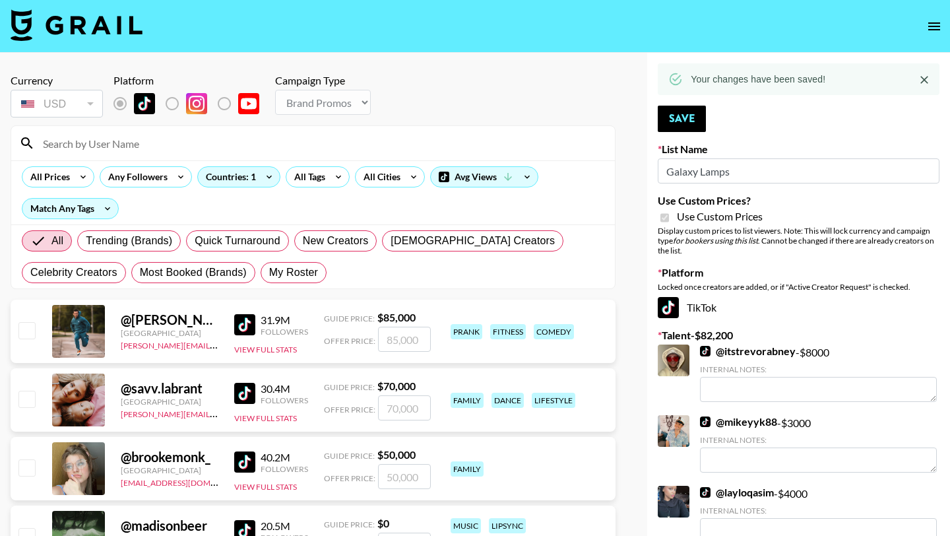
click at [367, 138] on input at bounding box center [321, 143] width 572 height 21
click at [670, 125] on button "Save" at bounding box center [682, 119] width 48 height 26
